Goal: Task Accomplishment & Management: Complete application form

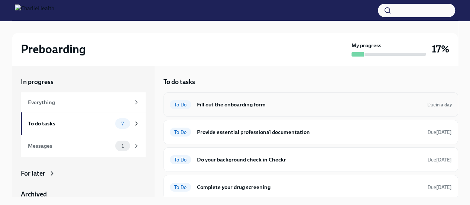
click at [218, 104] on h6 "Fill out the onboarding form" at bounding box center [309, 104] width 224 height 8
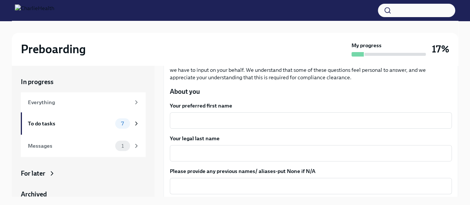
scroll to position [88, 0]
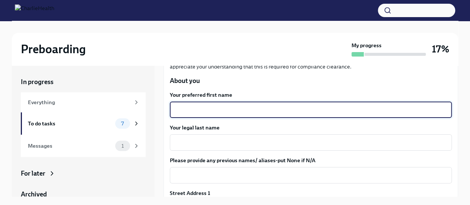
click at [217, 110] on textarea "Your preferred first name" at bounding box center [310, 109] width 273 height 9
type textarea "[PERSON_NAME]"
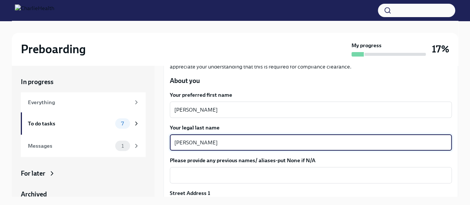
type textarea "[PERSON_NAME]"
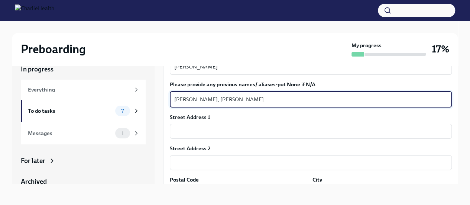
scroll to position [152, 0]
type textarea "[PERSON_NAME], [PERSON_NAME]"
click at [247, 132] on input "text" at bounding box center [311, 130] width 282 height 15
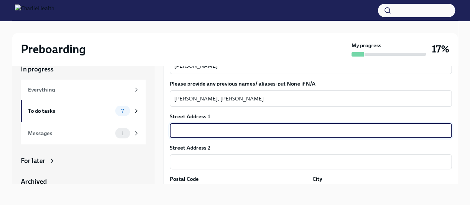
type input "[GEOGRAPHIC_DATA]"
type input "32277"
type input "[GEOGRAPHIC_DATA]"
type input "FL"
type input "US"
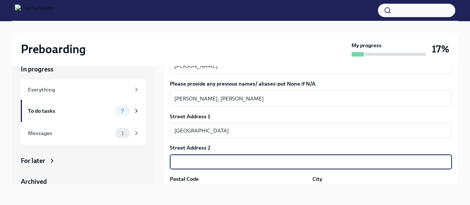
click at [203, 159] on input "text" at bounding box center [311, 161] width 282 height 15
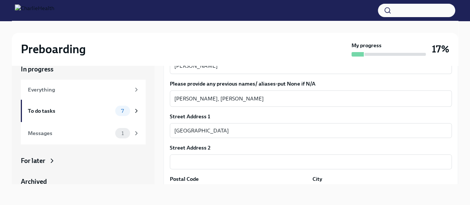
click at [197, 181] on label "Postal Code" at bounding box center [184, 178] width 29 height 7
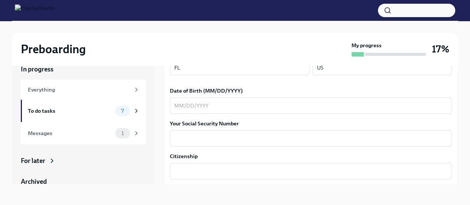
scroll to position [313, 0]
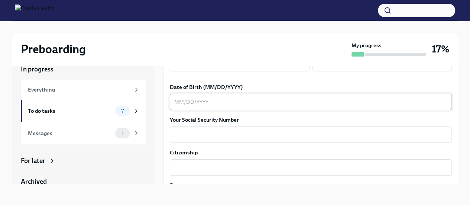
click at [234, 96] on div "x ​" at bounding box center [311, 102] width 282 height 16
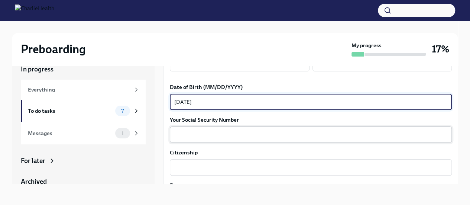
type textarea "[DATE]"
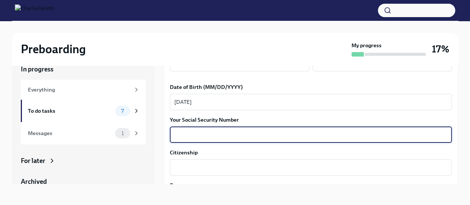
click at [224, 137] on textarea "Your Social Security Number" at bounding box center [310, 134] width 273 height 9
type textarea "240-43-4391"
click at [185, 167] on textarea "Citizenship" at bounding box center [310, 167] width 273 height 9
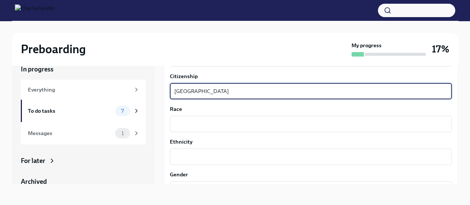
scroll to position [390, 0]
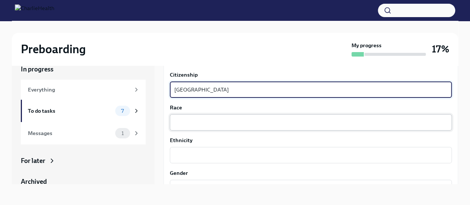
type textarea "[GEOGRAPHIC_DATA]"
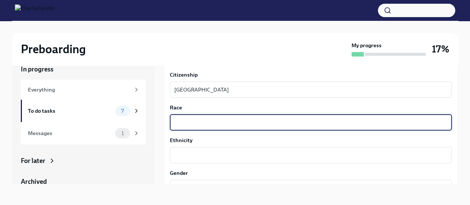
click at [192, 121] on textarea "Race" at bounding box center [310, 122] width 273 height 9
type textarea "[DEMOGRAPHIC_DATA]"
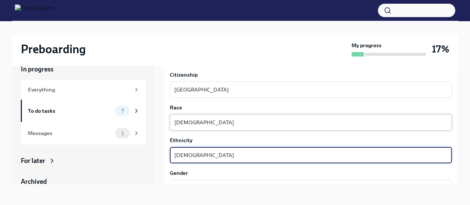
type textarea "[DEMOGRAPHIC_DATA]"
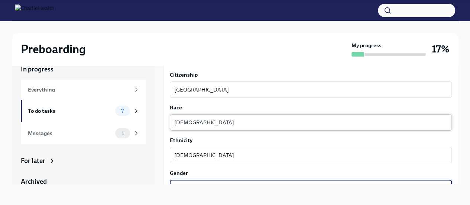
scroll to position [397, 0]
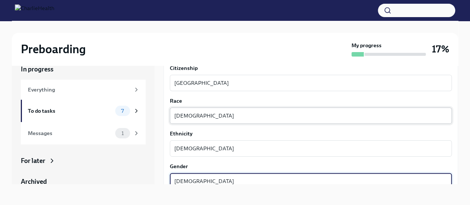
type textarea "[DEMOGRAPHIC_DATA]"
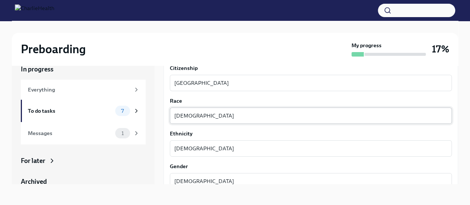
scroll to position [492, 0]
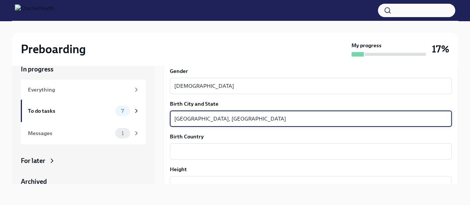
type textarea "[GEOGRAPHIC_DATA], [GEOGRAPHIC_DATA]"
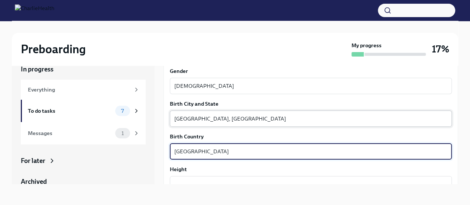
type textarea "[GEOGRAPHIC_DATA]"
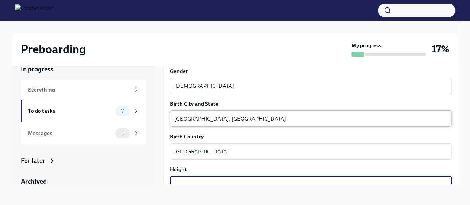
scroll to position [495, 0]
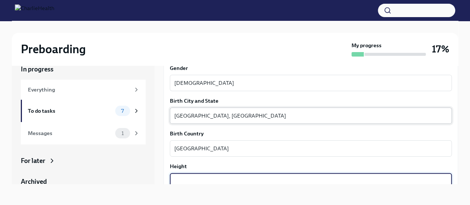
type textarea "4"
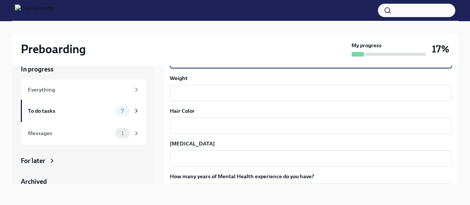
scroll to position [618, 0]
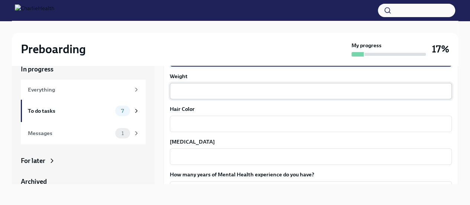
type textarea "5'6""
click at [240, 88] on textarea "Weight" at bounding box center [310, 91] width 273 height 9
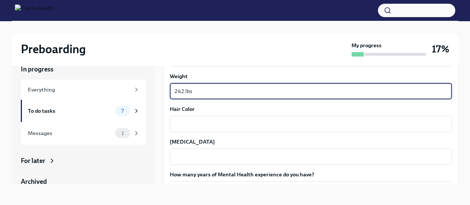
type textarea "242 lbs"
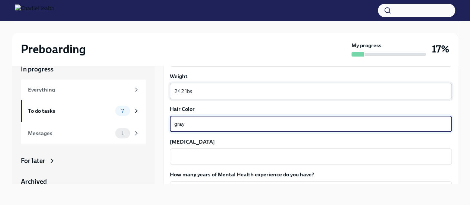
type textarea "gray"
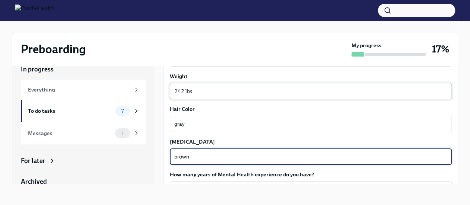
type textarea "brown"
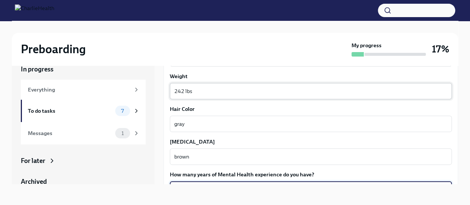
scroll to position [688, 0]
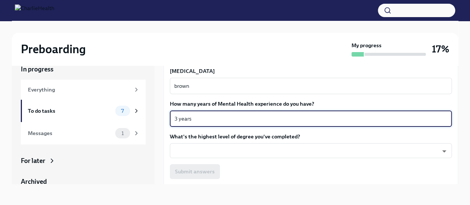
type textarea "3 years"
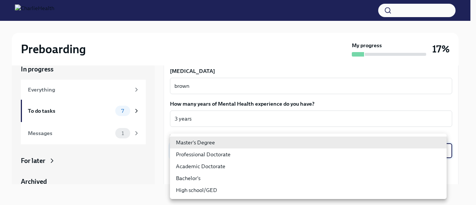
click at [194, 149] on body "Preboarding My progress 17% In progress Everything To do tasks 7 Messages 1 For…" at bounding box center [238, 95] width 476 height 217
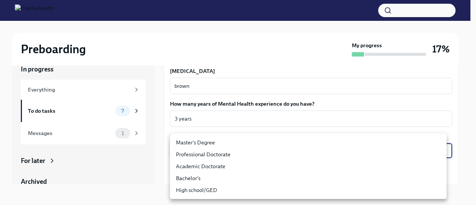
click at [194, 142] on li "Master's Degree" at bounding box center [308, 142] width 276 height 12
type input "2vBr-ghkD"
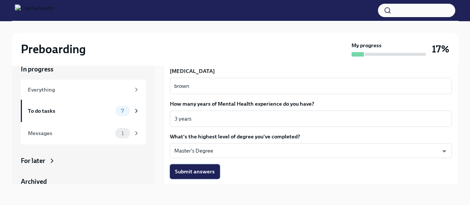
click at [201, 170] on span "Submit answers" at bounding box center [195, 171] width 40 height 7
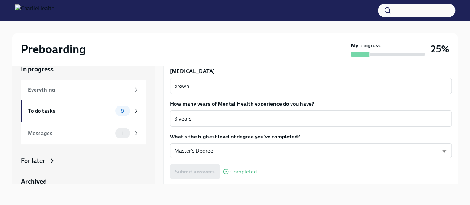
scroll to position [719, 0]
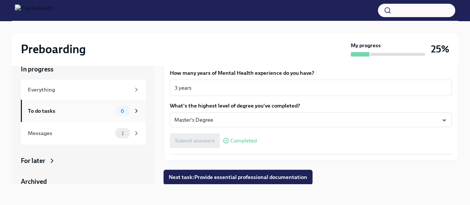
click at [49, 112] on div "To do tasks" at bounding box center [70, 111] width 84 height 8
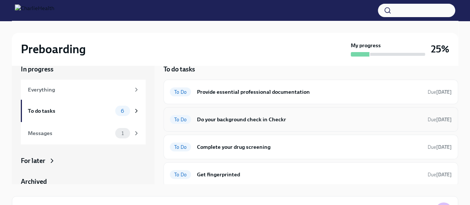
click at [251, 120] on h6 "Do your background check in Checkr" at bounding box center [309, 119] width 225 height 8
